Goal: Check status

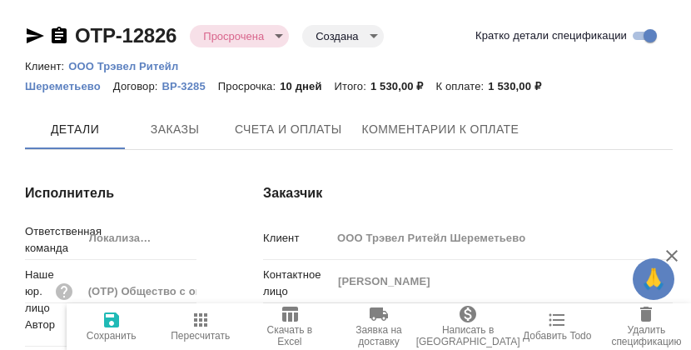
type input "[PERSON_NAME]"
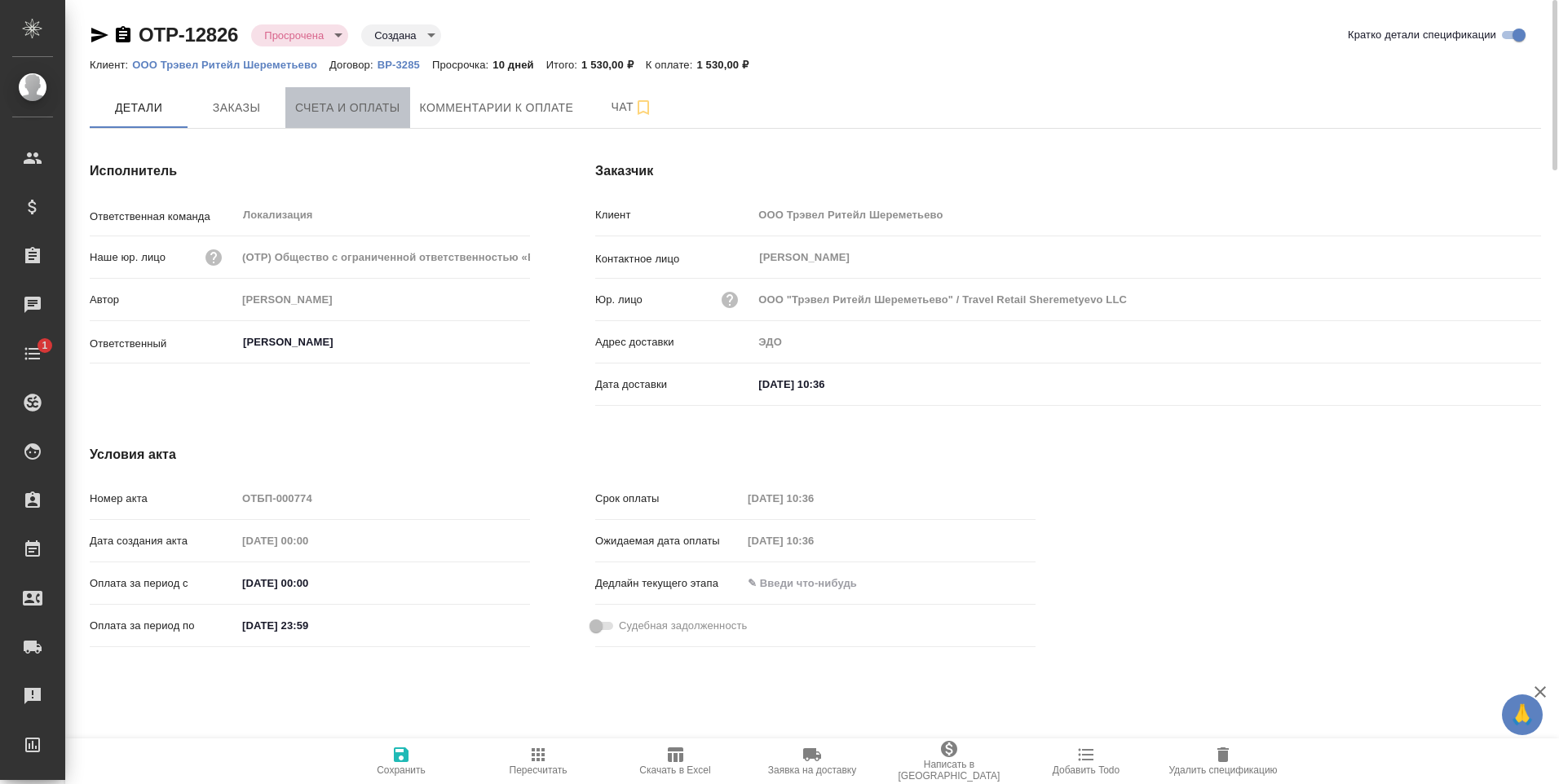
click at [378, 115] on span "Счета и оплаты" at bounding box center [347, 108] width 105 height 21
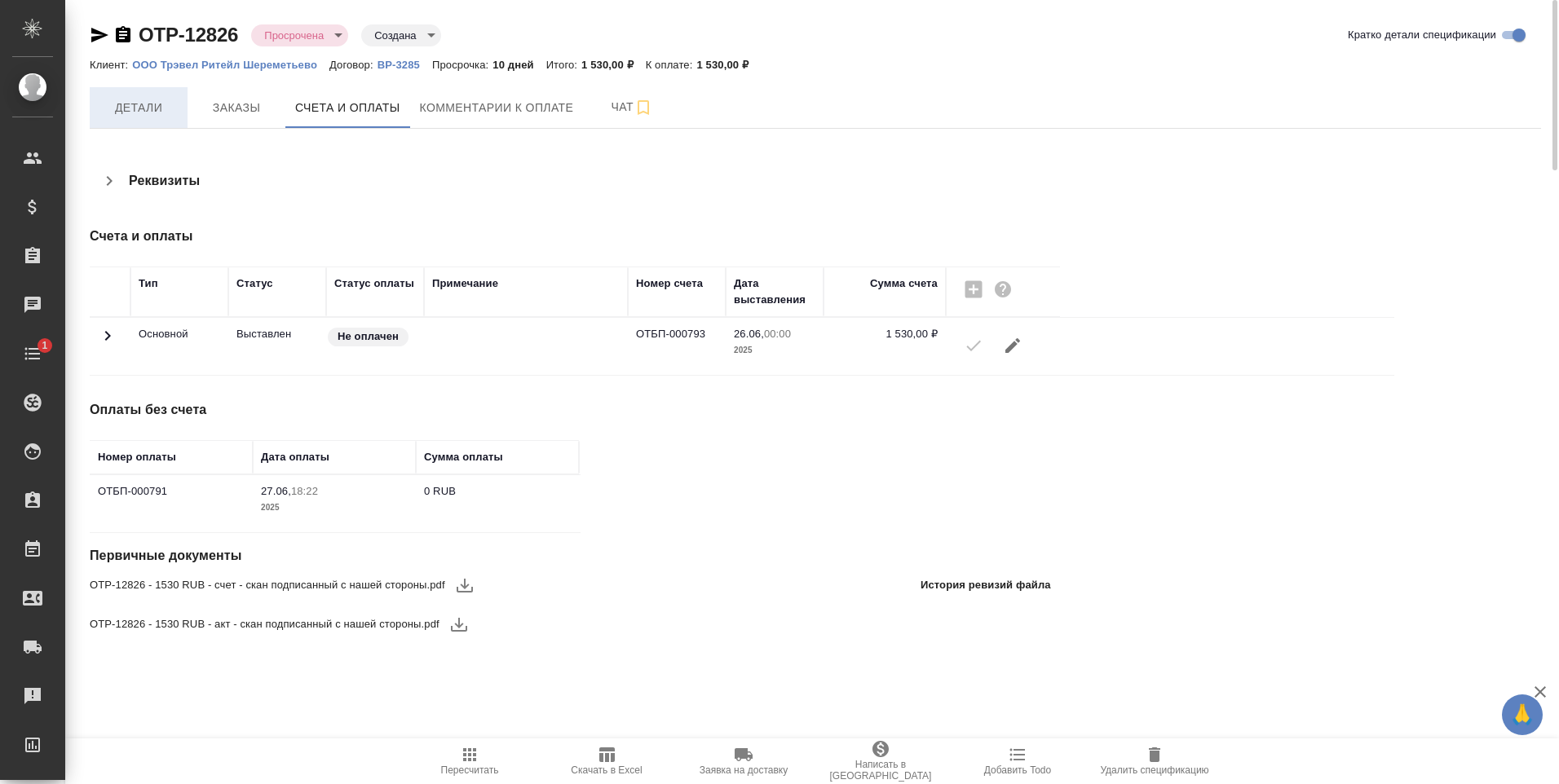
click at [151, 109] on span "Детали" at bounding box center [139, 108] width 78 height 21
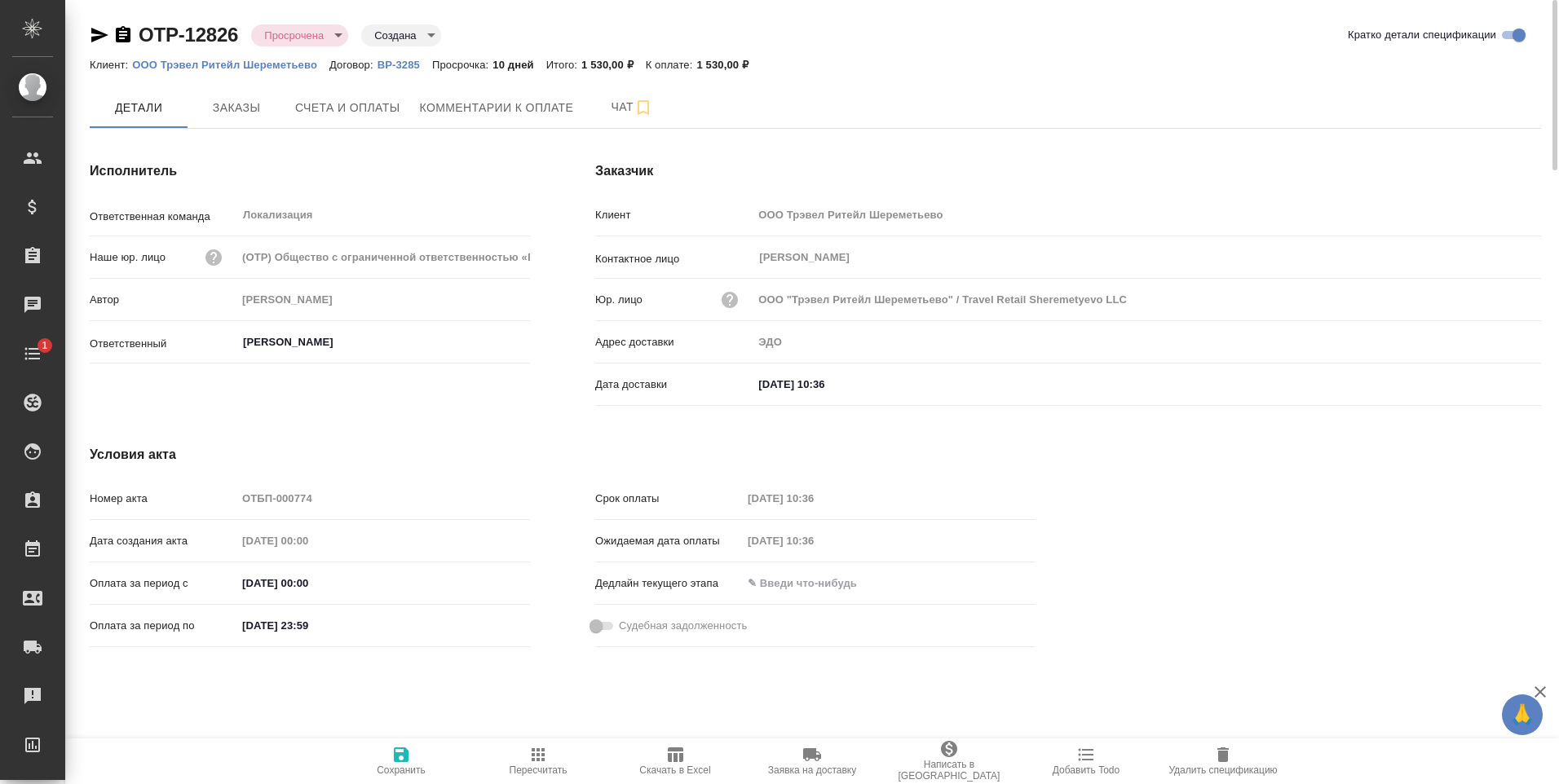
click at [121, 32] on icon "button" at bounding box center [122, 34] width 15 height 17
click at [352, 101] on span "Счета и оплаты" at bounding box center [347, 108] width 105 height 21
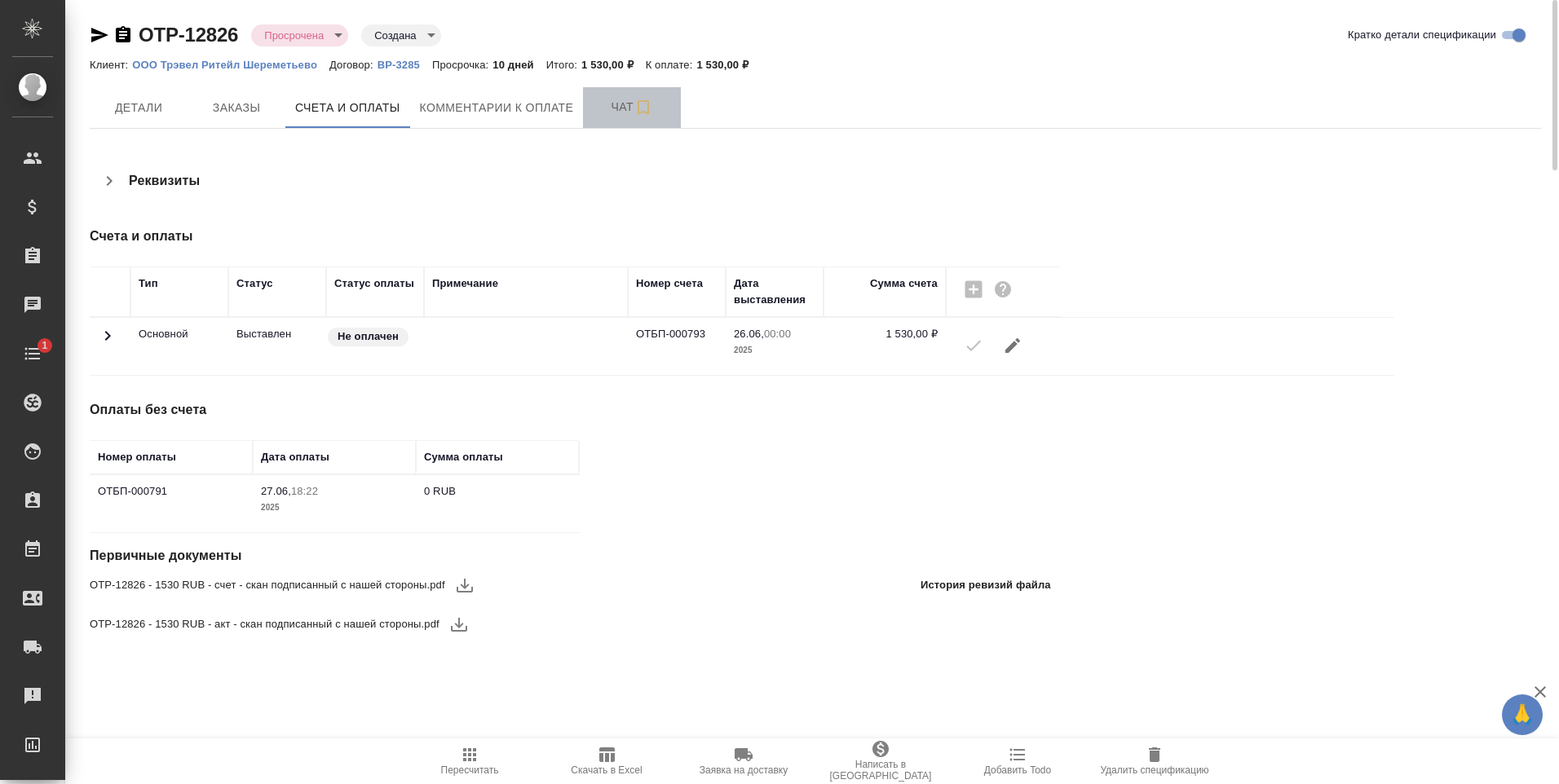
click at [618, 105] on span "Чат" at bounding box center [632, 107] width 78 height 21
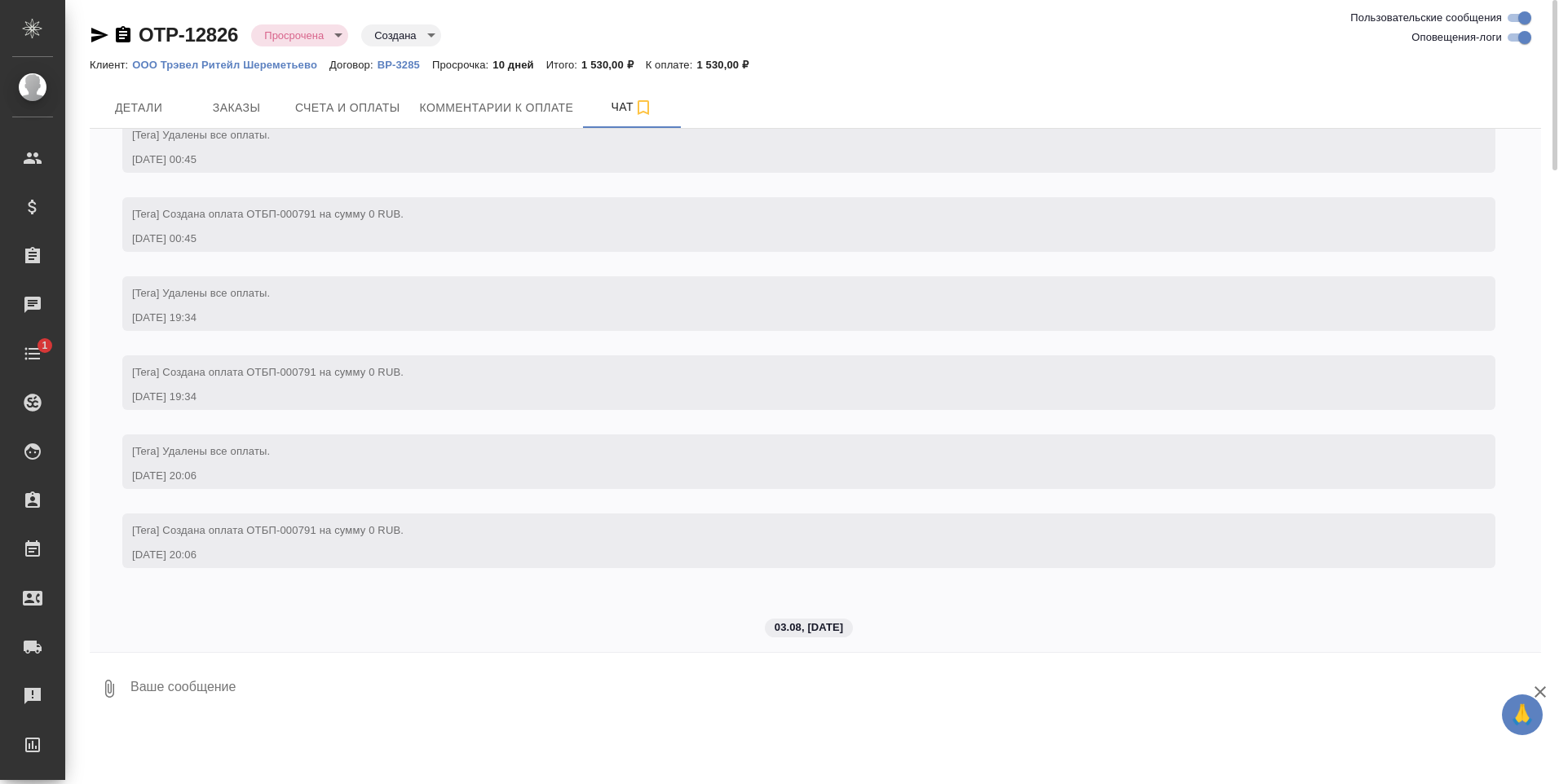
scroll to position [5095, 0]
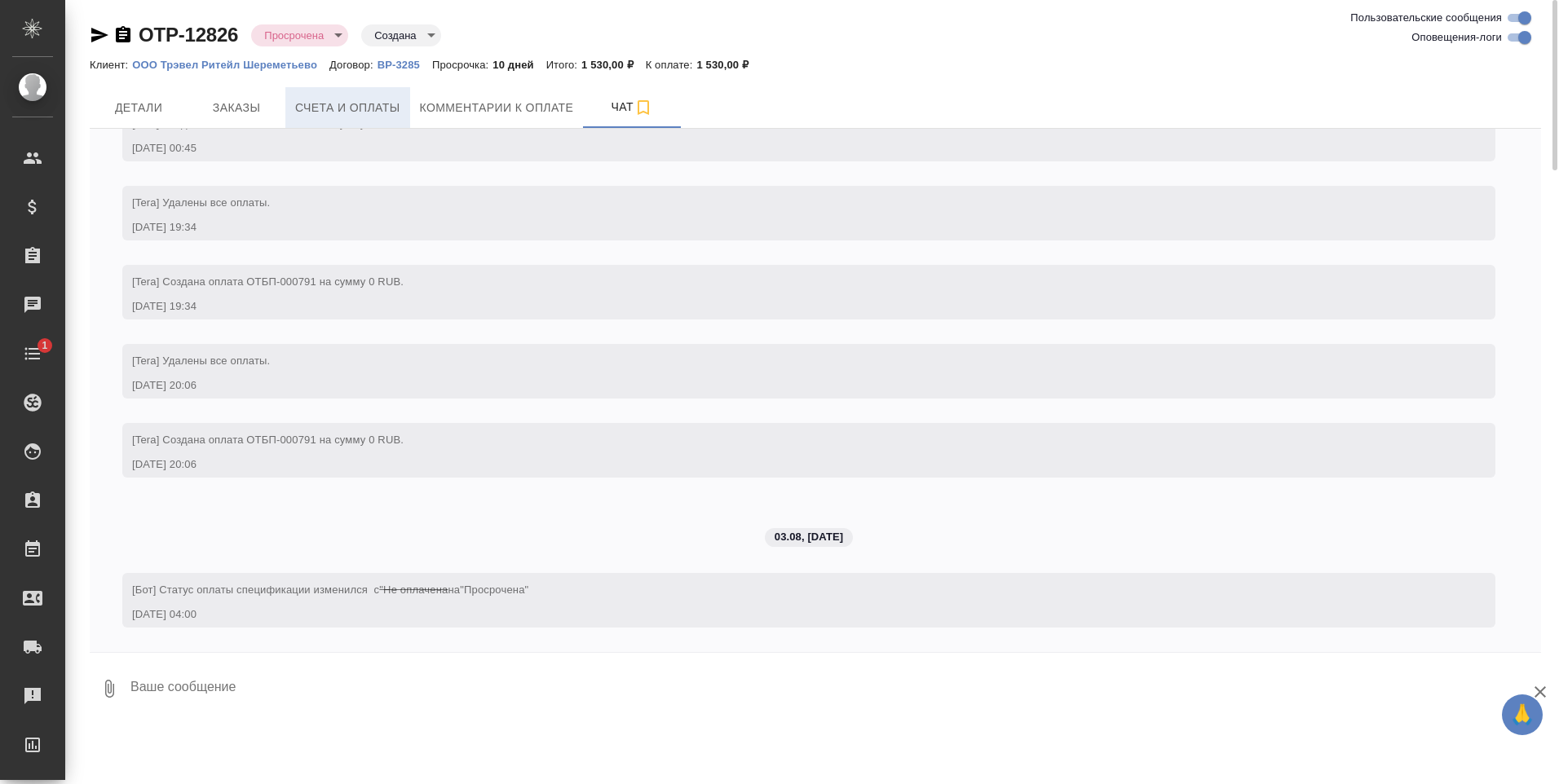
click at [369, 105] on span "Счета и оплаты" at bounding box center [347, 108] width 105 height 21
